Goal: Task Accomplishment & Management: Complete application form

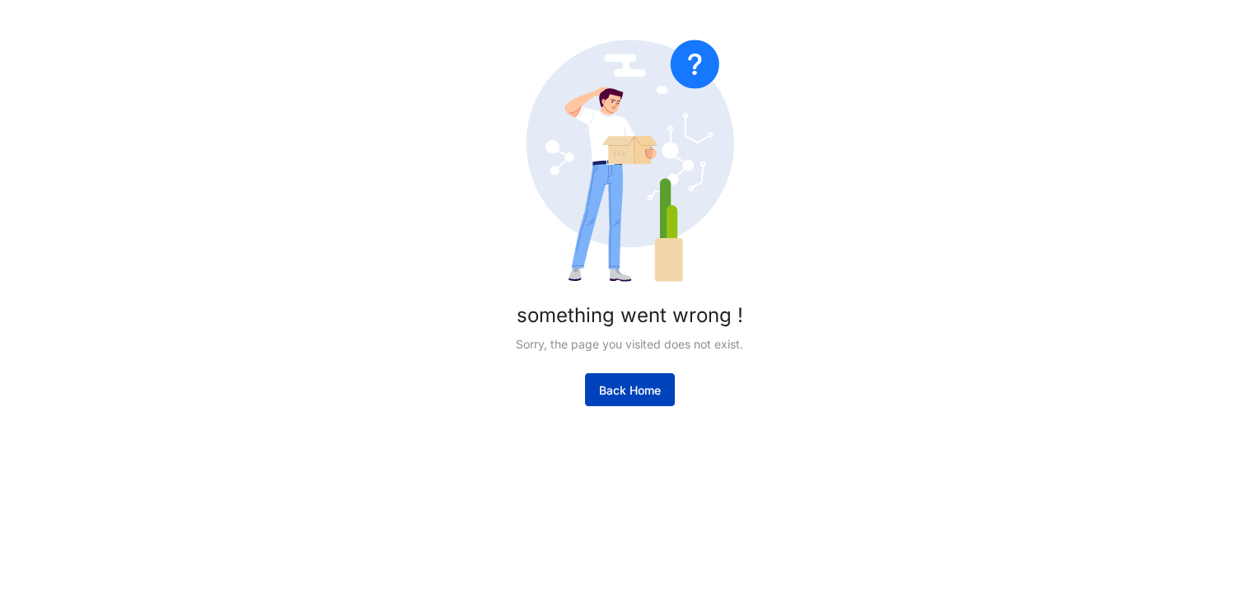
click at [640, 390] on span "Back Home" at bounding box center [630, 390] width 62 height 16
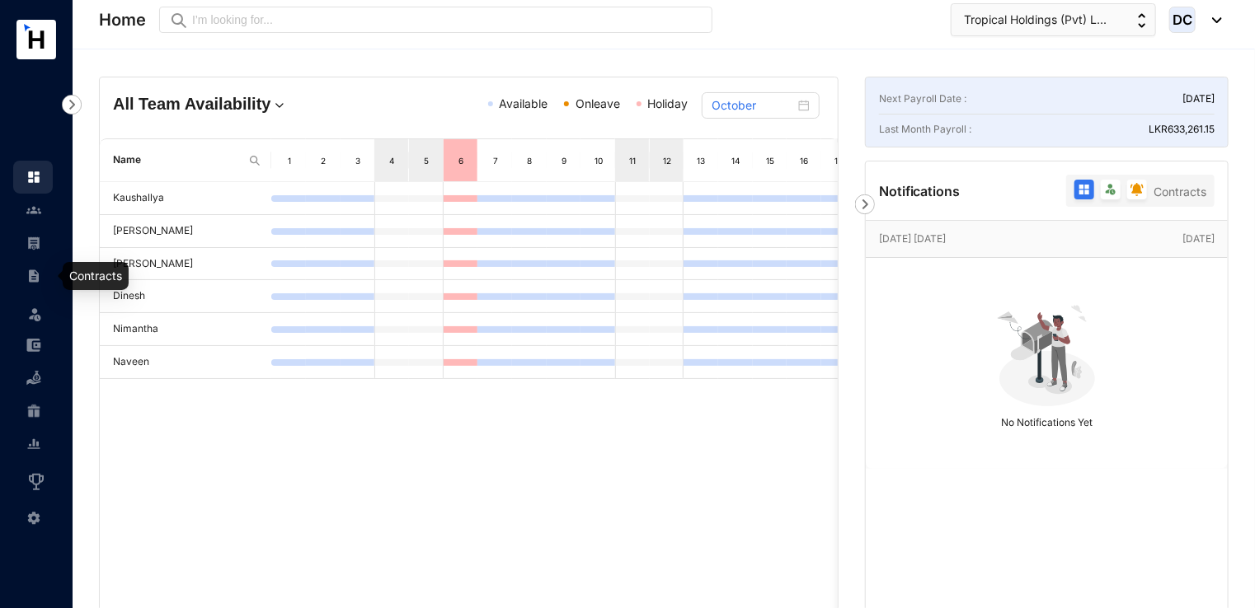
click at [32, 279] on img at bounding box center [33, 276] width 15 height 15
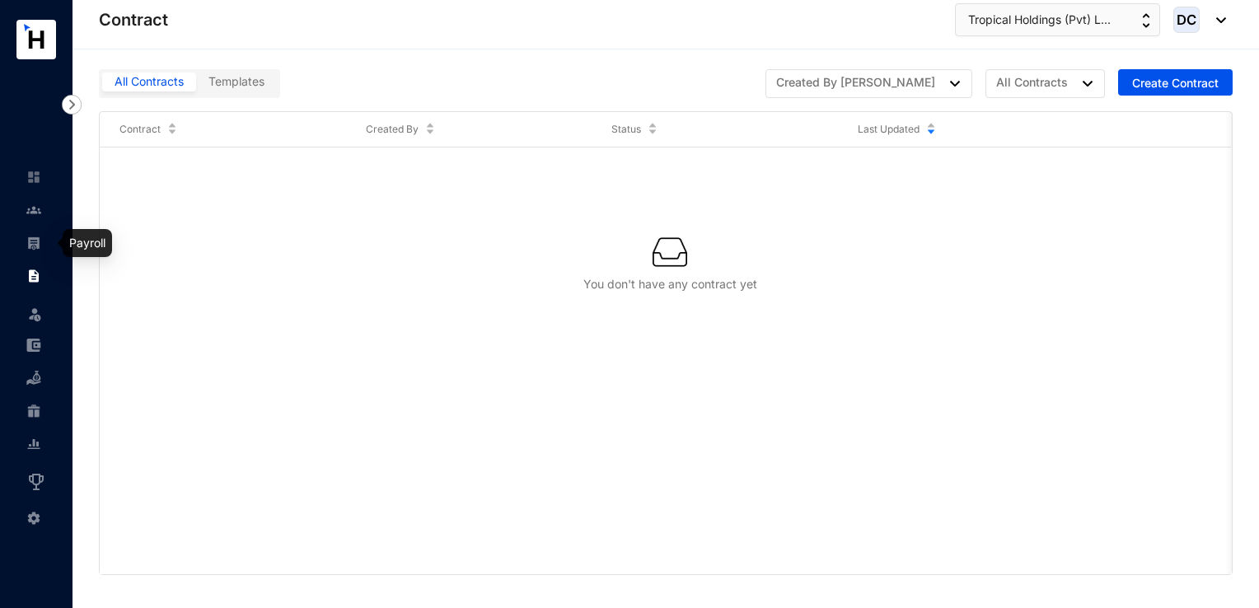
click at [32, 251] on link at bounding box center [46, 243] width 41 height 16
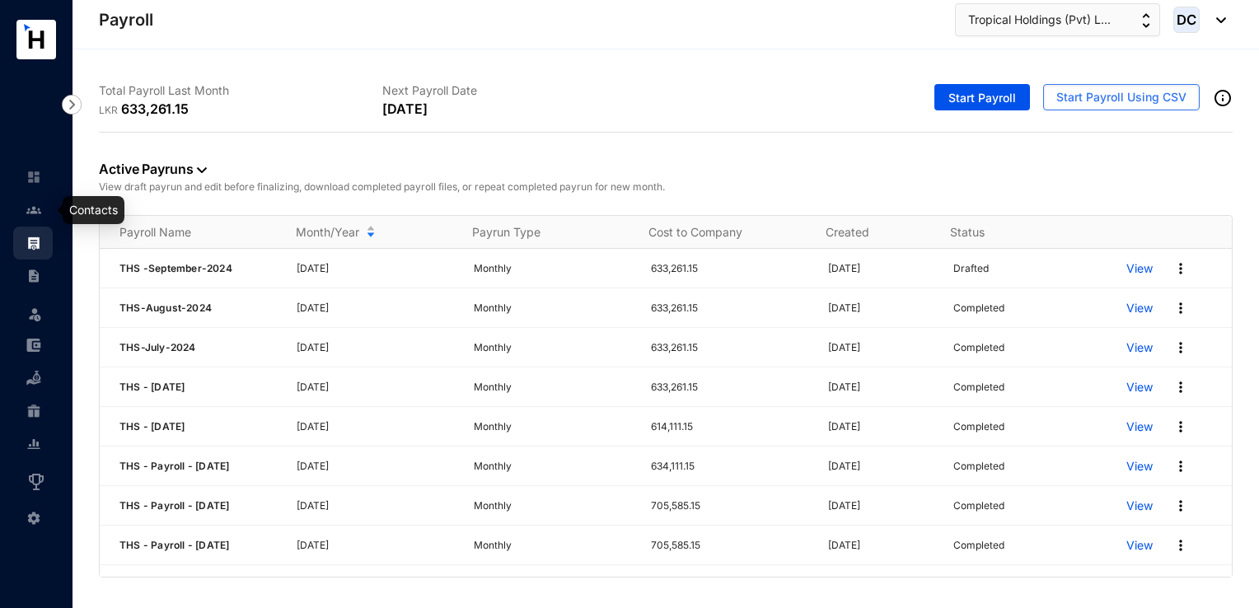
click at [41, 209] on link at bounding box center [46, 210] width 41 height 16
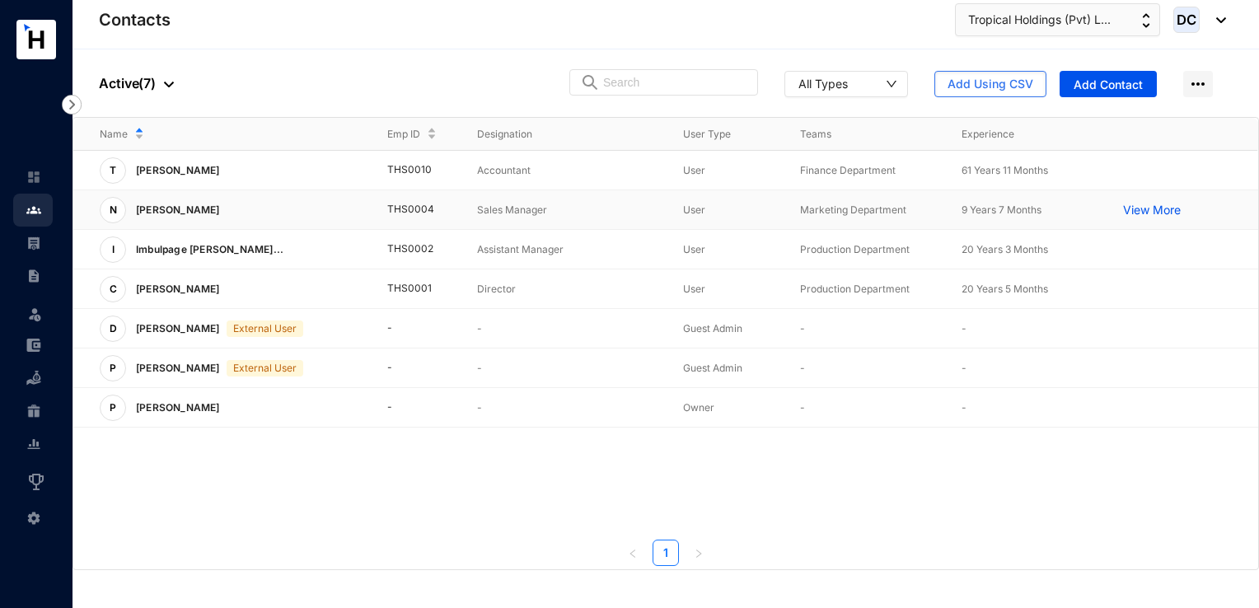
click at [429, 206] on td "THS0004" at bounding box center [406, 210] width 90 height 40
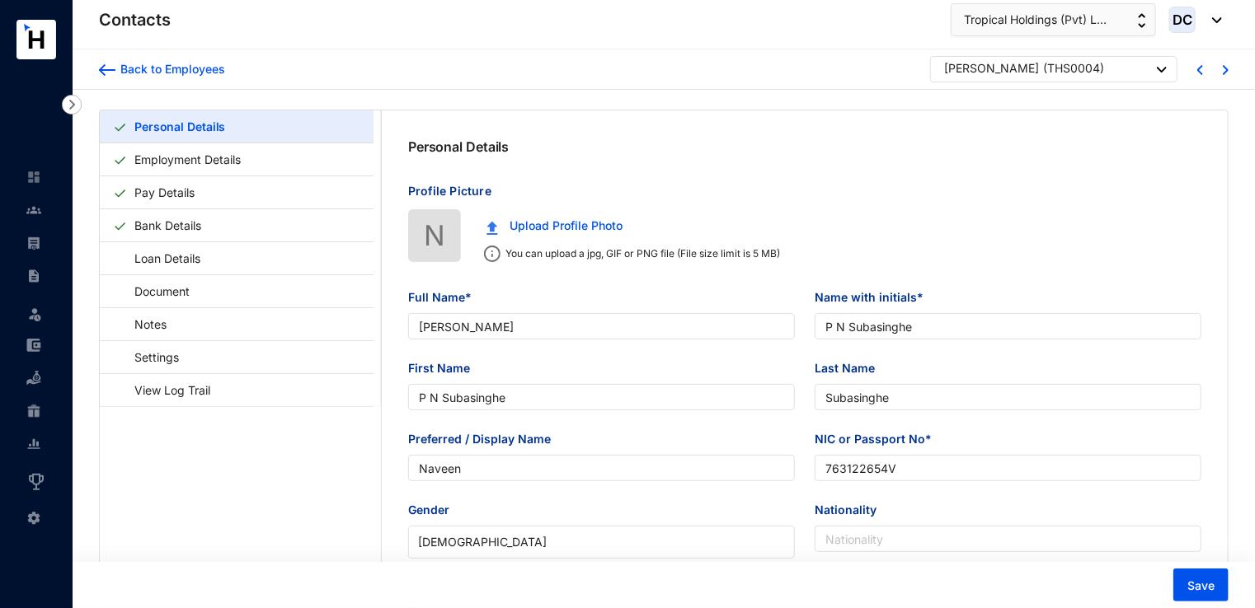
type input "[PERSON_NAME]"
type input "P N Subasinghe"
type input "Subasinghe"
type input "Naveen"
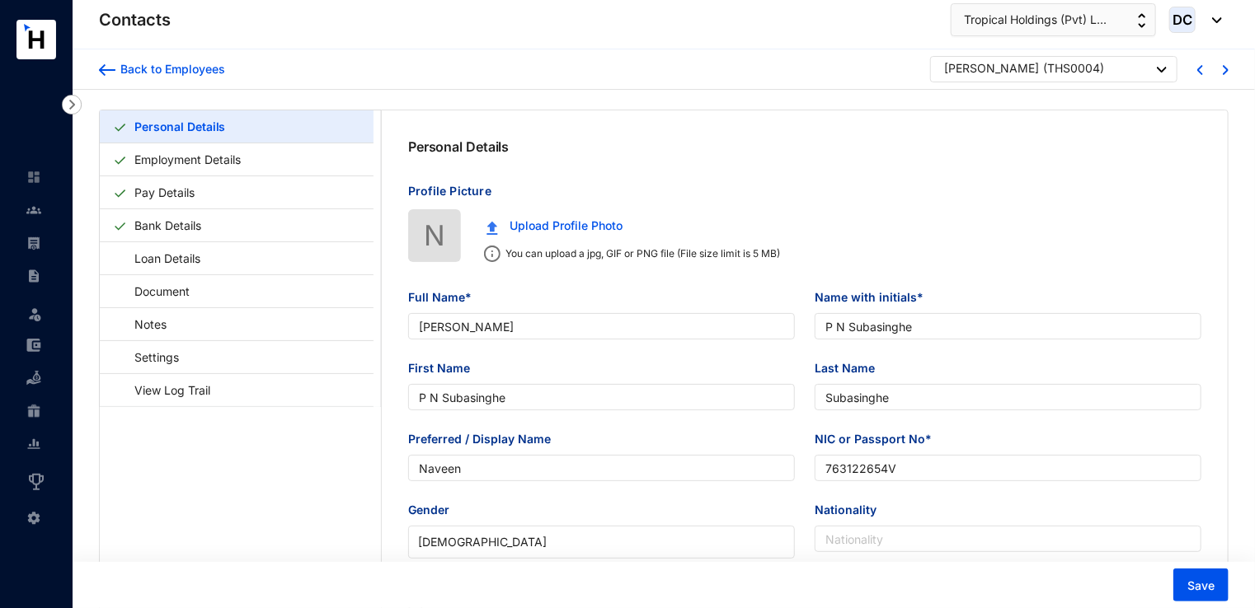
type input "763122654V"
type input "[STREET_ADDRESS]."
type input "[DATE]"
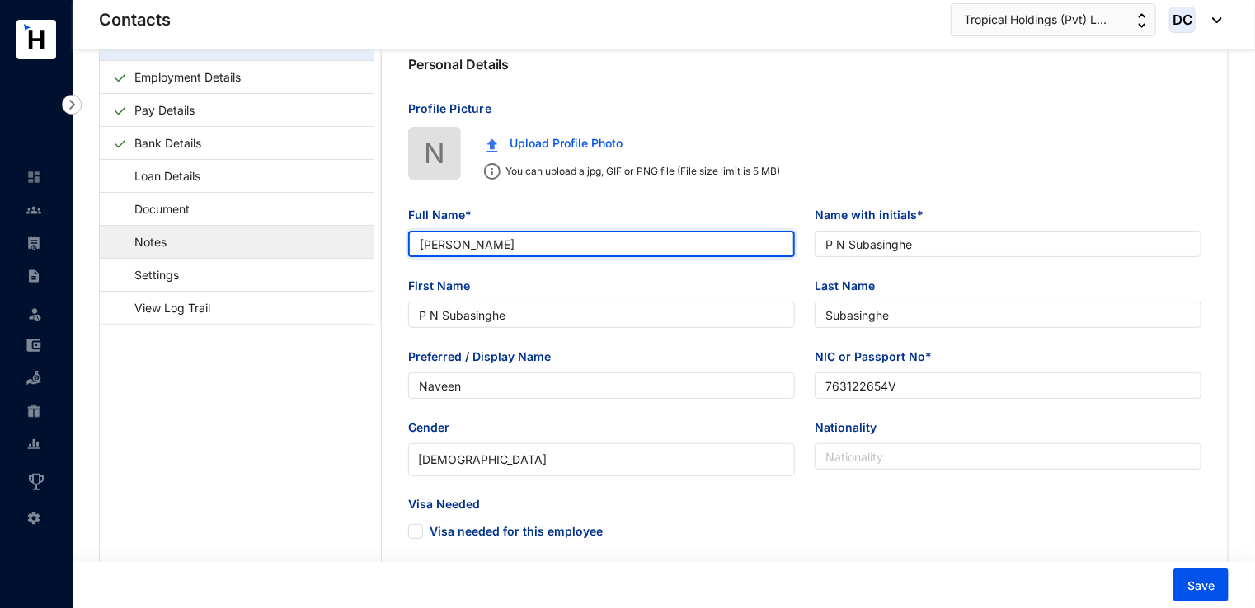
drag, startPoint x: 507, startPoint y: 239, endPoint x: 360, endPoint y: 240, distance: 146.7
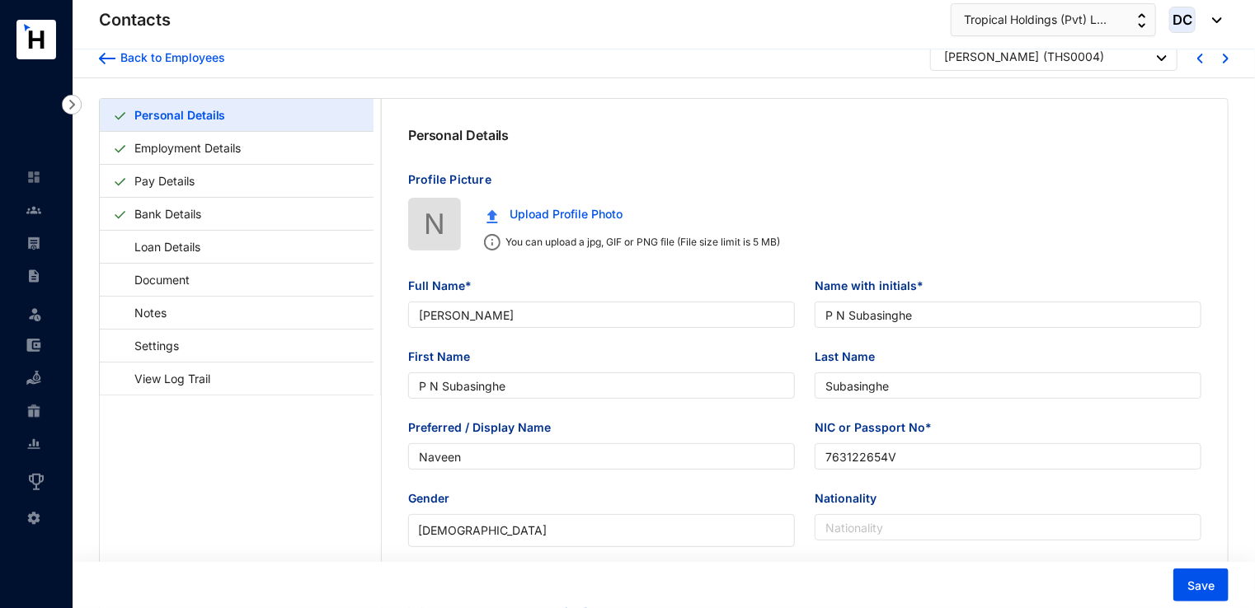
scroll to position [0, 0]
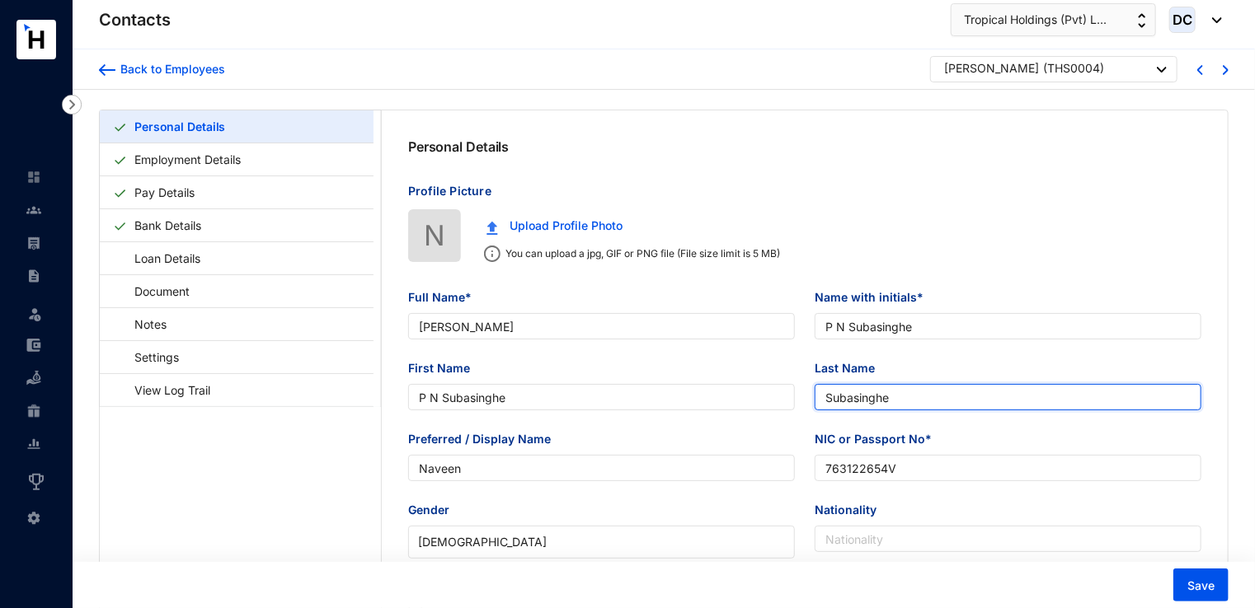
click at [908, 387] on input "Subasinghe" at bounding box center [1007, 397] width 387 height 26
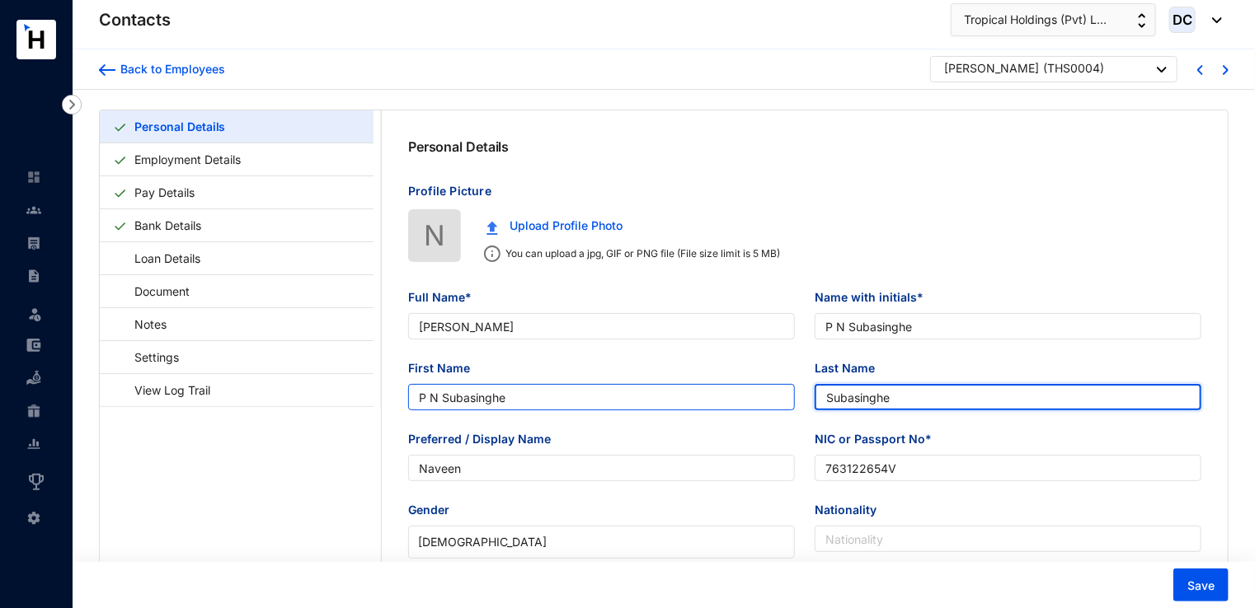
drag, startPoint x: 903, startPoint y: 401, endPoint x: 729, endPoint y: 401, distance: 173.9
click at [729, 401] on div "First Name [PERSON_NAME] Last Name Subasinghe" at bounding box center [804, 394] width 813 height 71
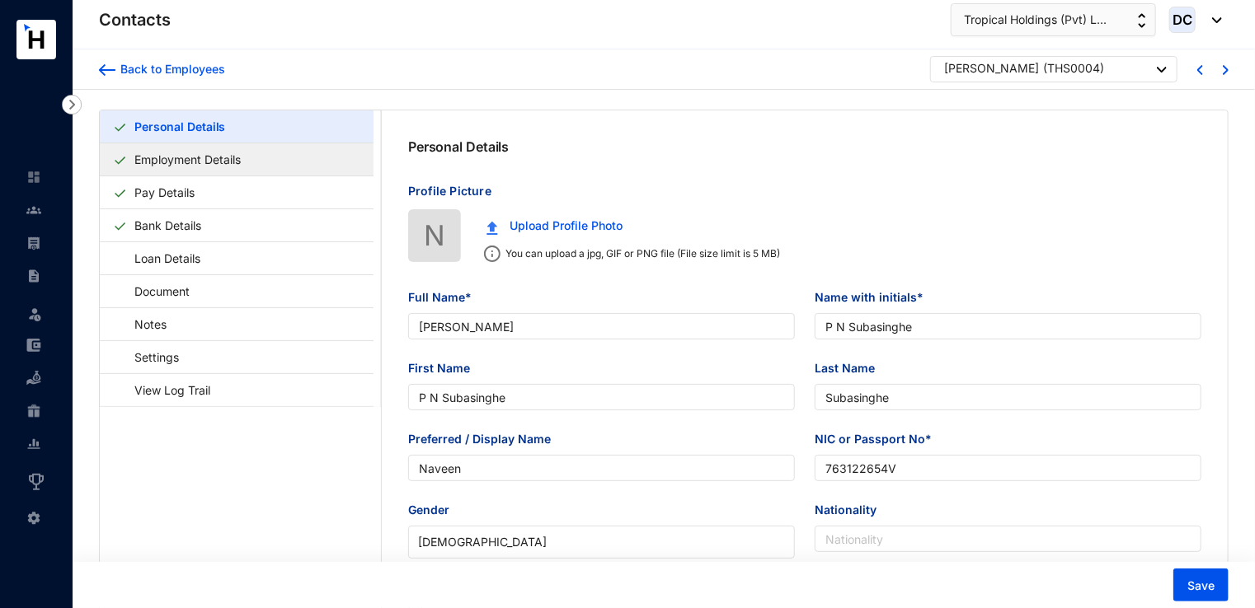
click at [168, 159] on link "Employment Details" at bounding box center [188, 160] width 120 height 34
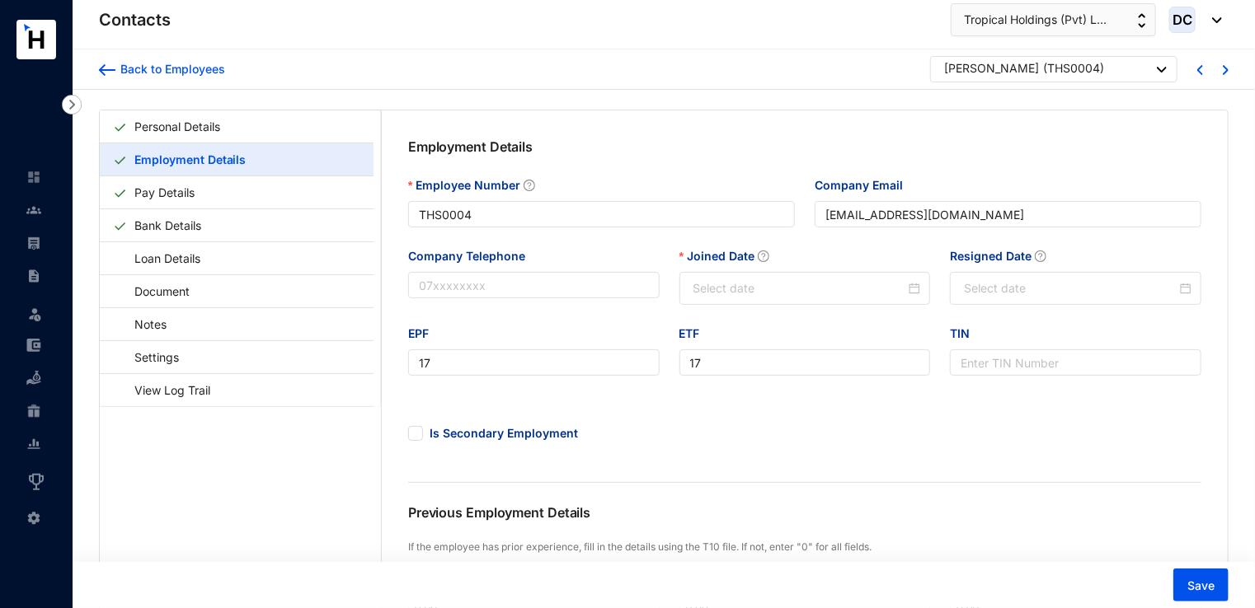
type input "[DATE]"
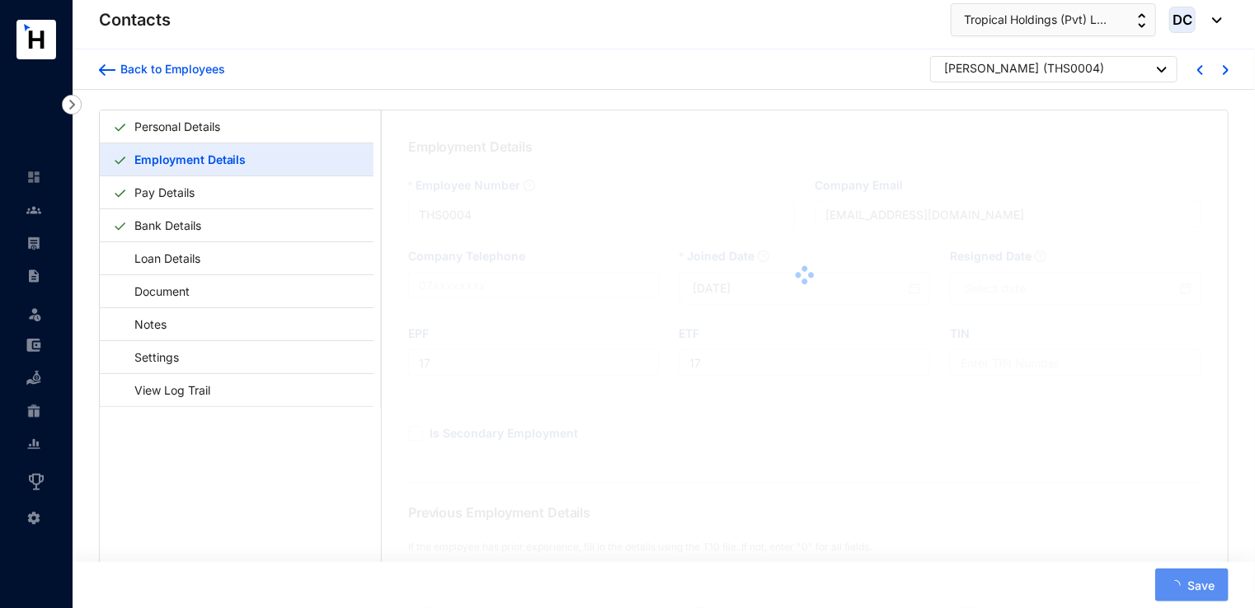
click at [503, 218] on div at bounding box center [805, 275] width 846 height 330
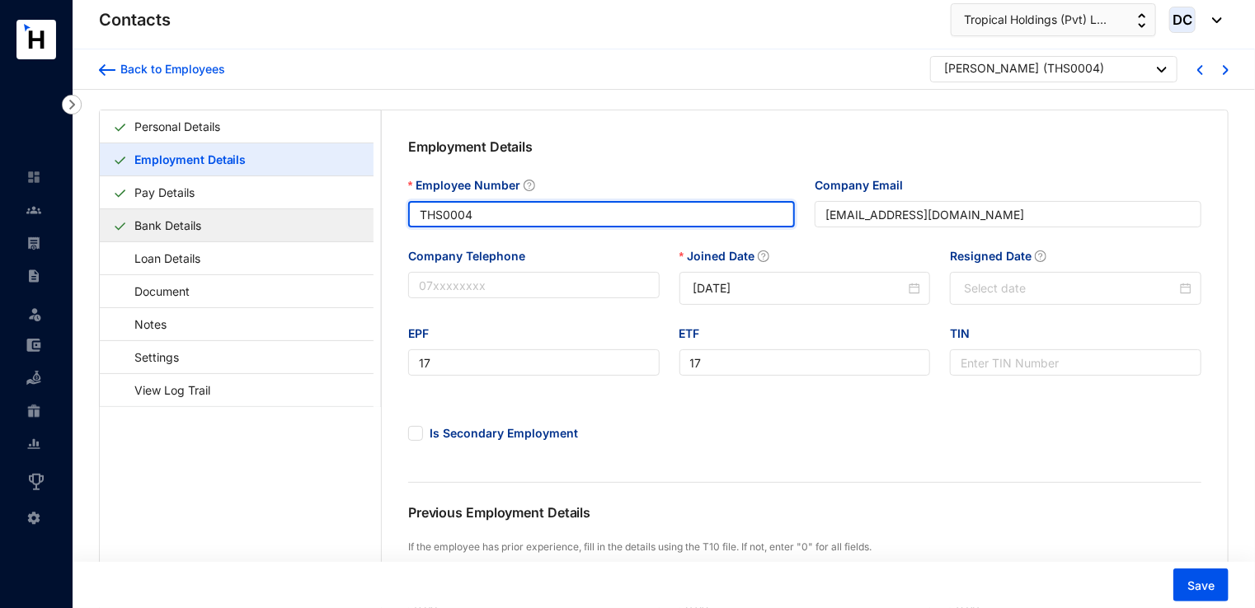
drag, startPoint x: 495, startPoint y: 218, endPoint x: 307, endPoint y: 223, distance: 188.0
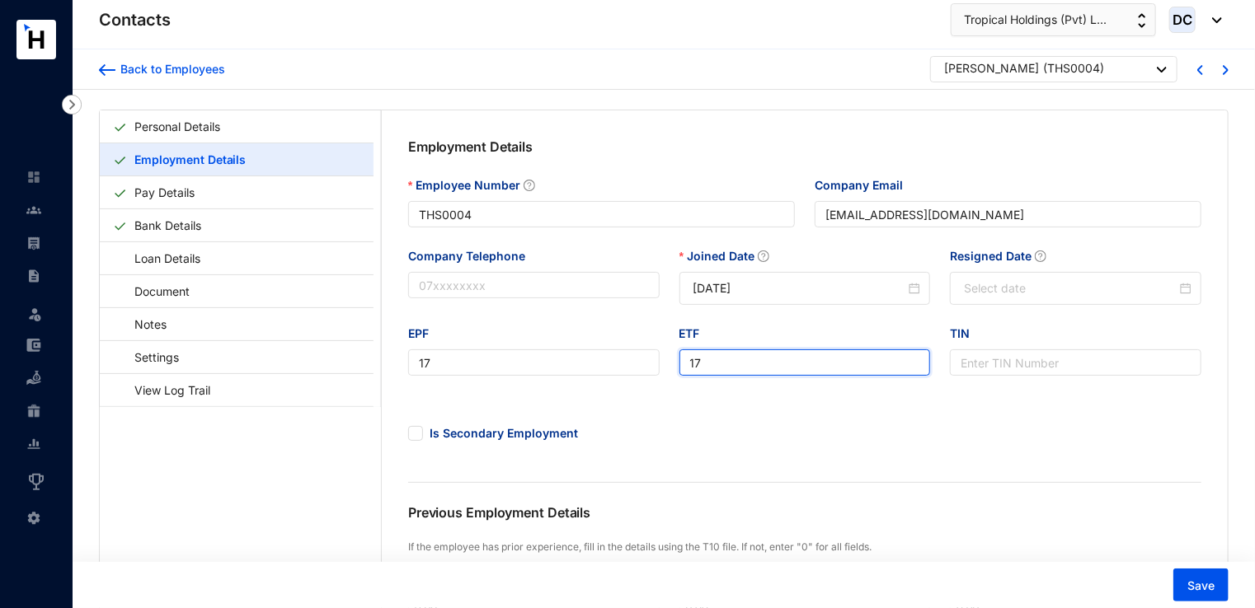
drag, startPoint x: 879, startPoint y: 370, endPoint x: 749, endPoint y: 298, distance: 148.0
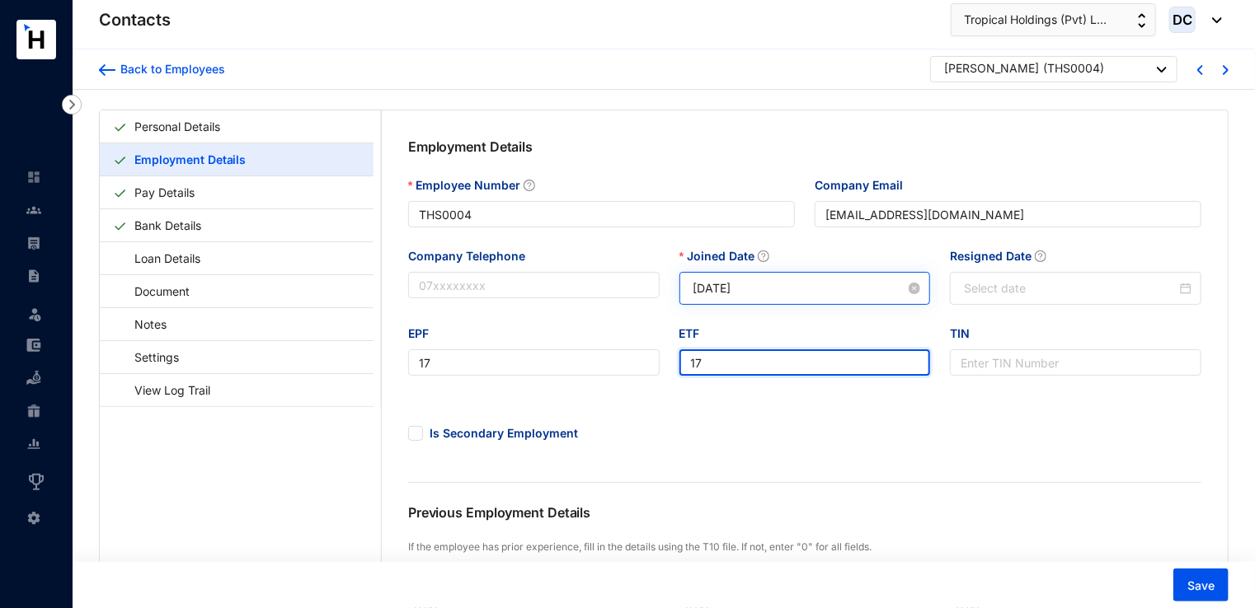
click at [879, 370] on input "17" at bounding box center [804, 362] width 251 height 26
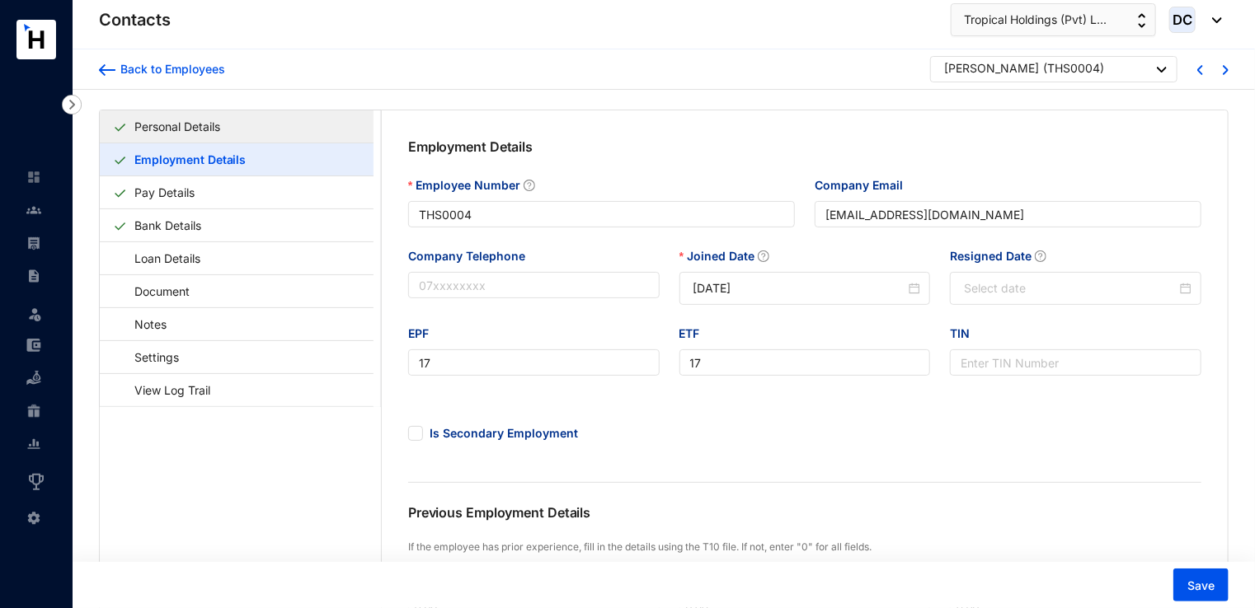
click at [210, 128] on link "Personal Details" at bounding box center [177, 127] width 99 height 34
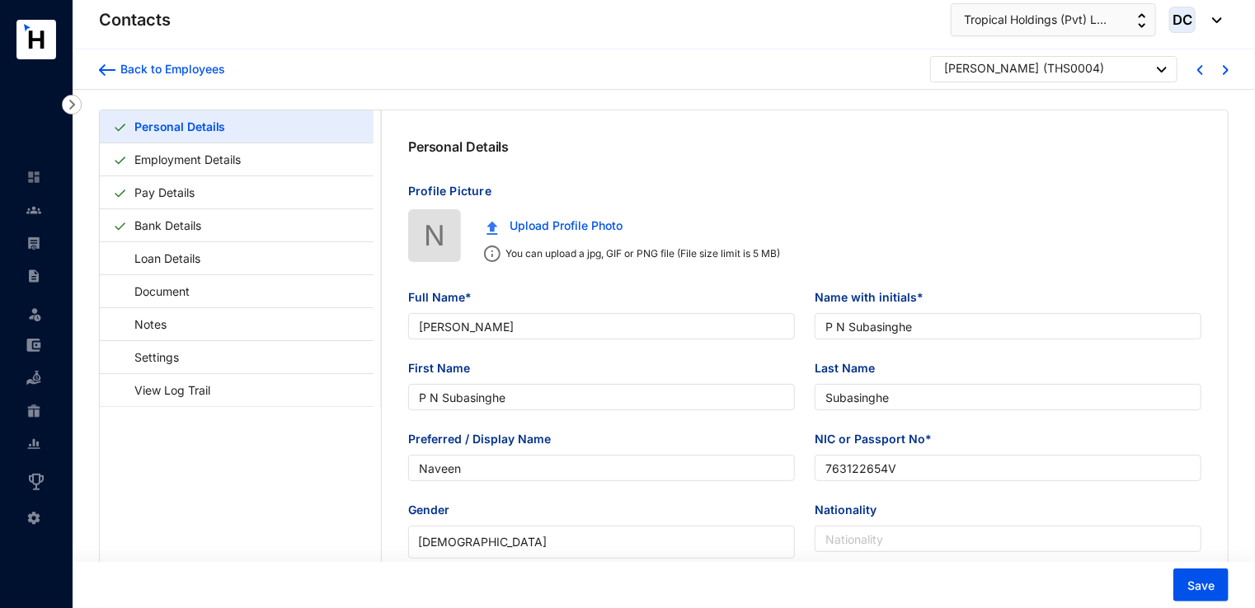
type input "[DATE]"
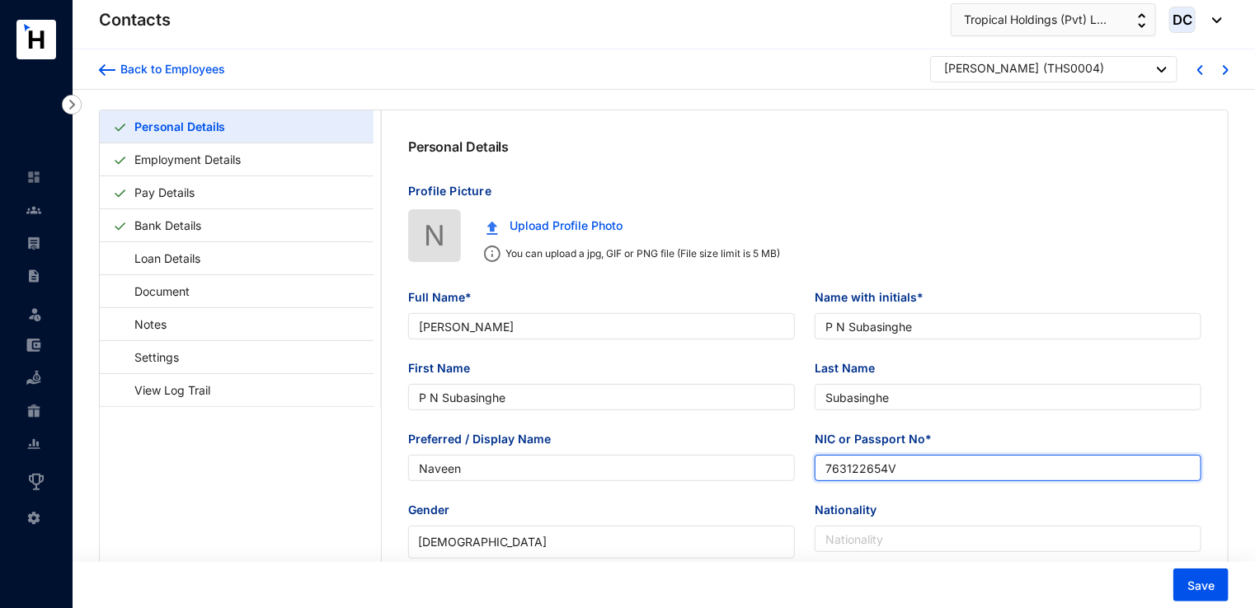
click at [903, 476] on input "763122654V" at bounding box center [1007, 468] width 387 height 26
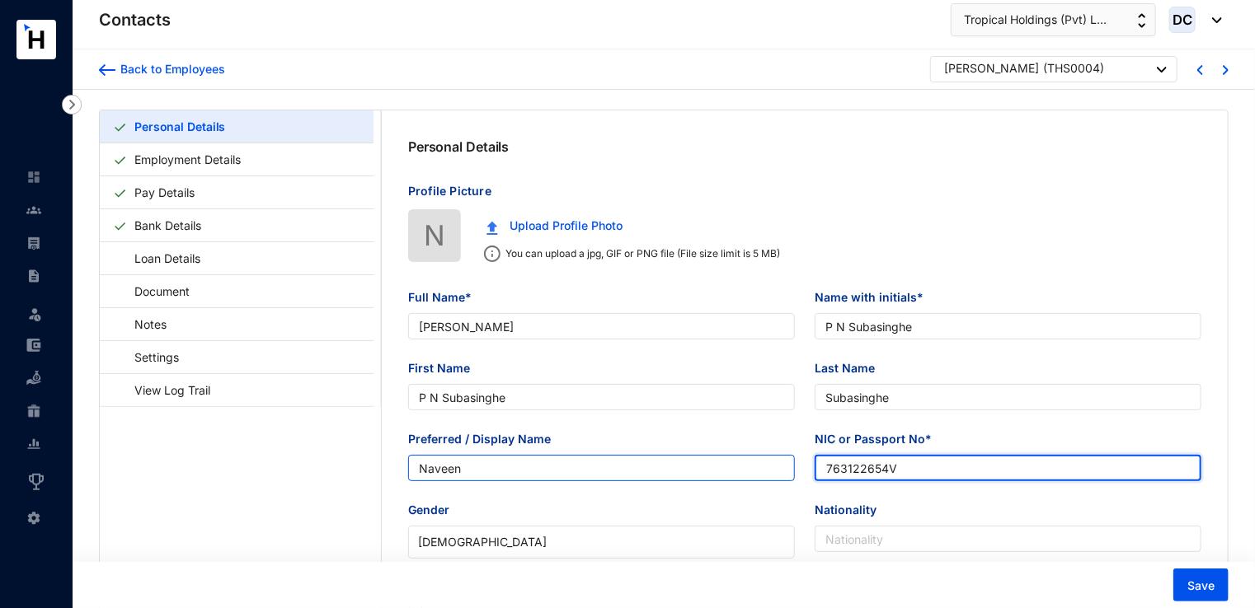
drag, startPoint x: 900, startPoint y: 474, endPoint x: 724, endPoint y: 476, distance: 176.4
click at [724, 476] on div "Preferred / Display Name [PERSON_NAME] or Passport No* 763122654V" at bounding box center [804, 465] width 813 height 71
